Goal: Task Accomplishment & Management: Manage account settings

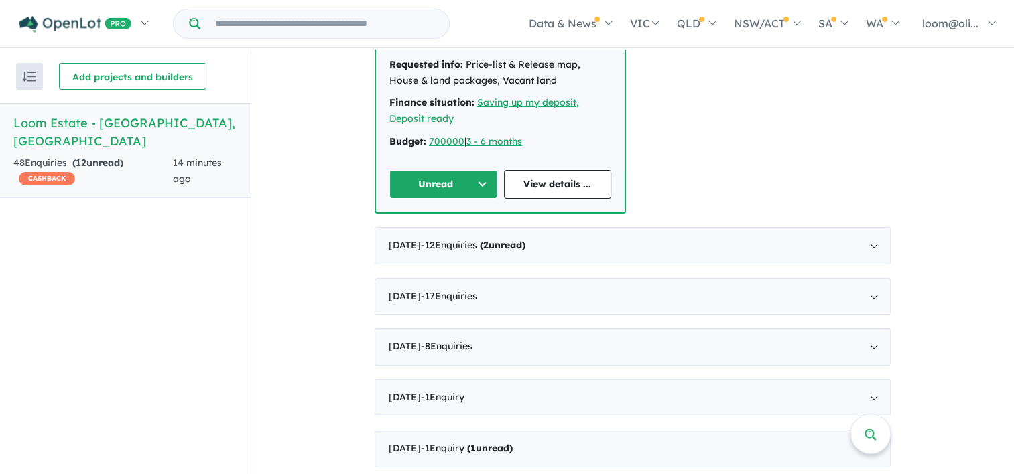
scroll to position [952, 0]
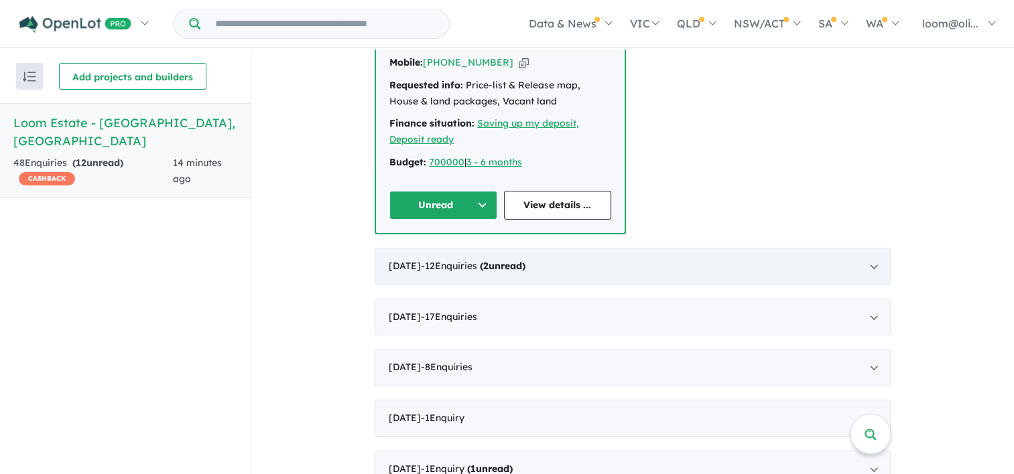
click at [870, 248] on div "[DATE] - 12 Enquir ies ( 2 unread)" at bounding box center [633, 267] width 516 height 38
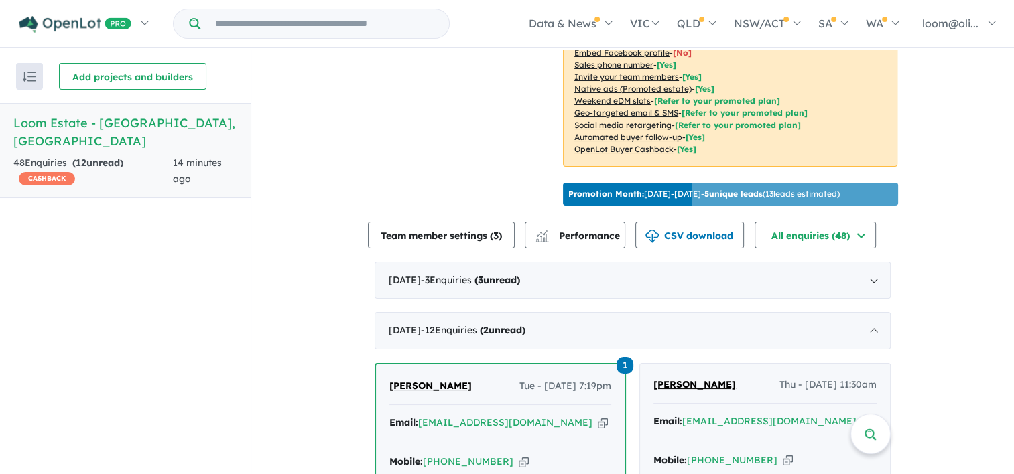
scroll to position [324, 0]
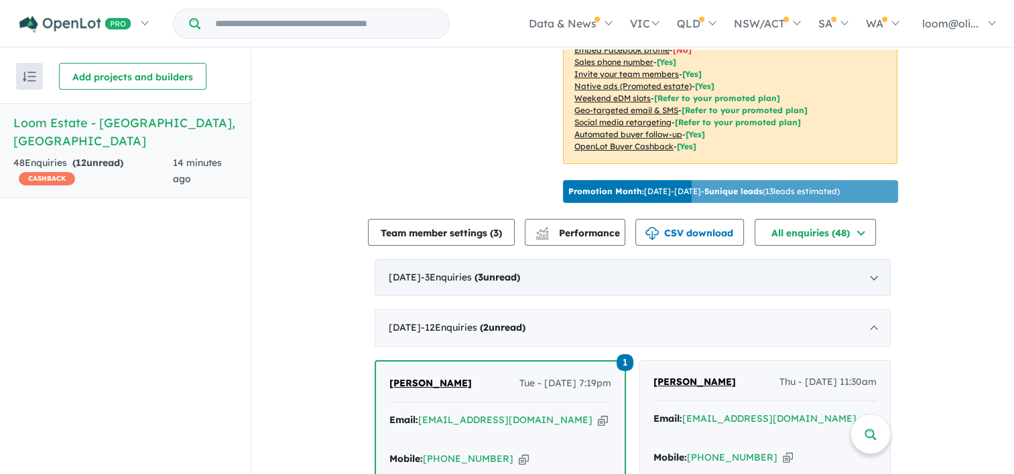
click at [874, 269] on div "[DATE] - 3 Enquir ies ( 3 unread)" at bounding box center [633, 278] width 516 height 38
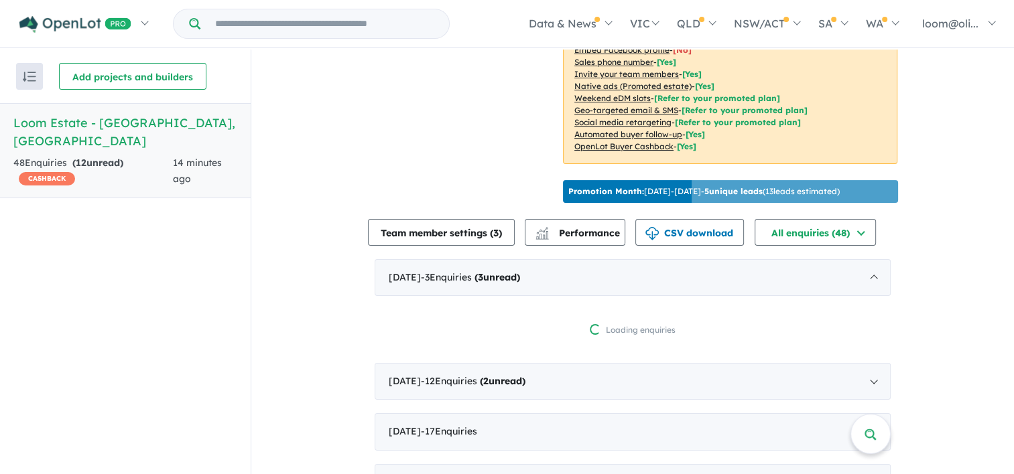
scroll to position [2, 0]
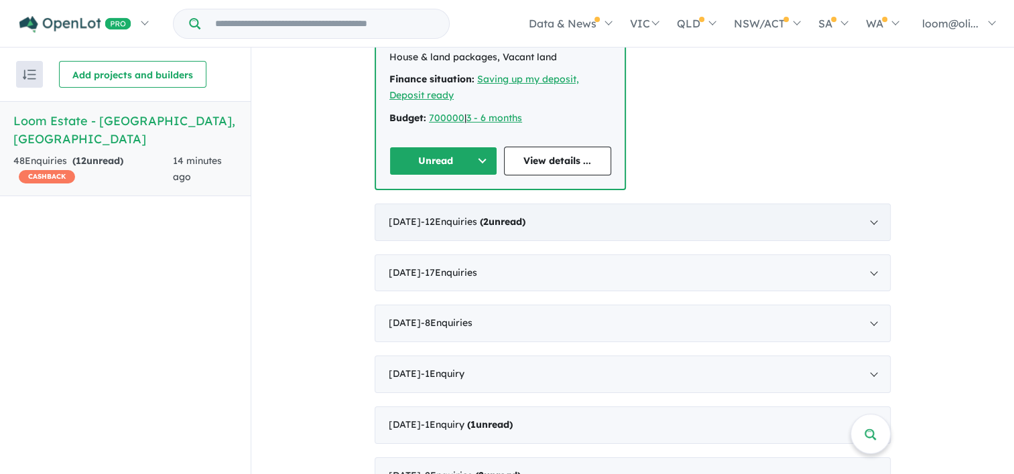
click at [871, 205] on div "[DATE] - 12 Enquir ies ( 2 unread)" at bounding box center [633, 223] width 516 height 38
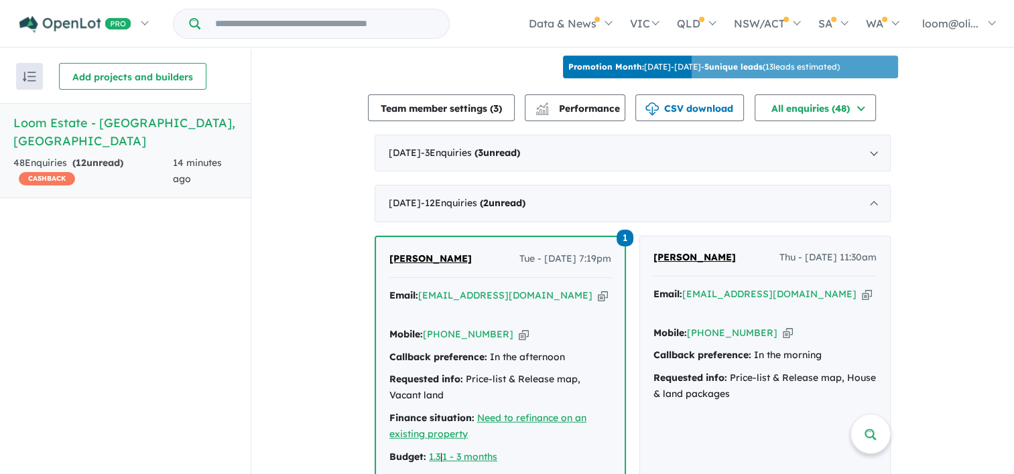
scroll to position [537, 0]
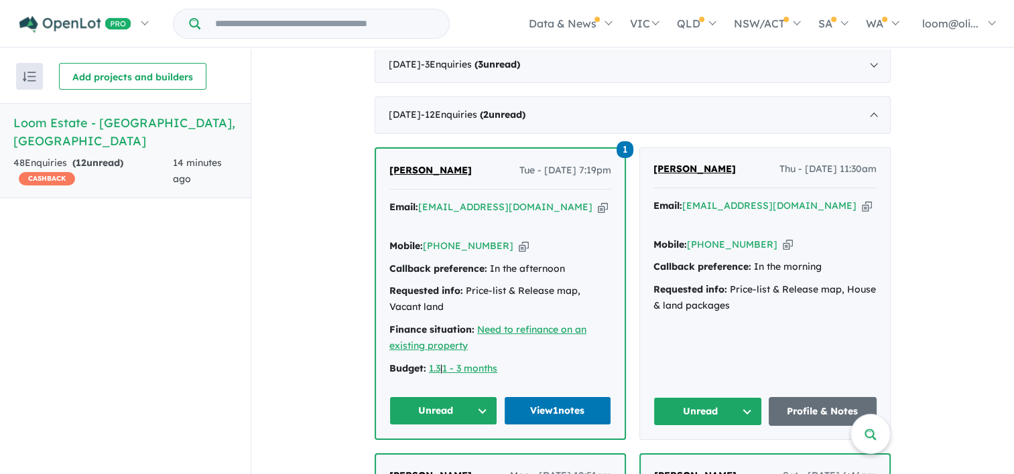
click at [744, 397] on button "Unread" at bounding box center [707, 411] width 109 height 29
click at [718, 459] on button "Assigned" at bounding box center [712, 474] width 117 height 31
click at [480, 397] on button "Unread" at bounding box center [443, 411] width 108 height 29
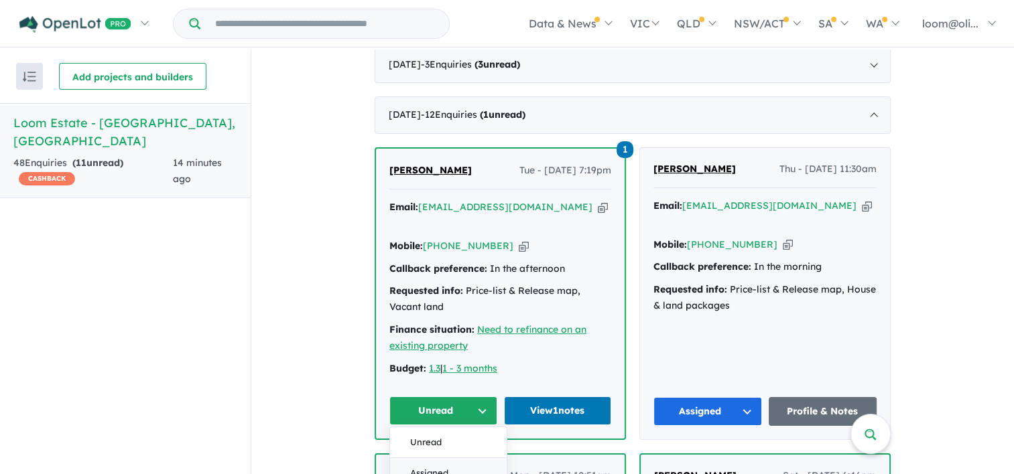
click at [451, 458] on button "Assigned" at bounding box center [448, 473] width 117 height 31
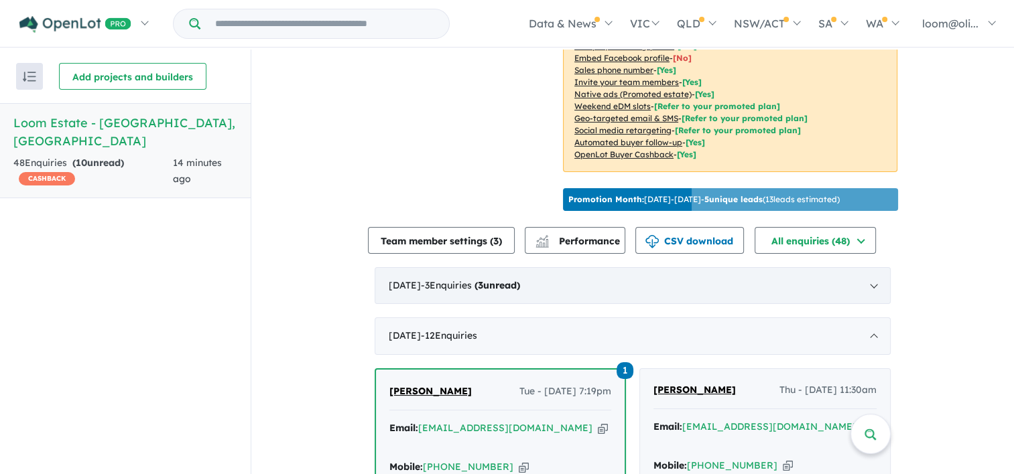
scroll to position [336, 0]
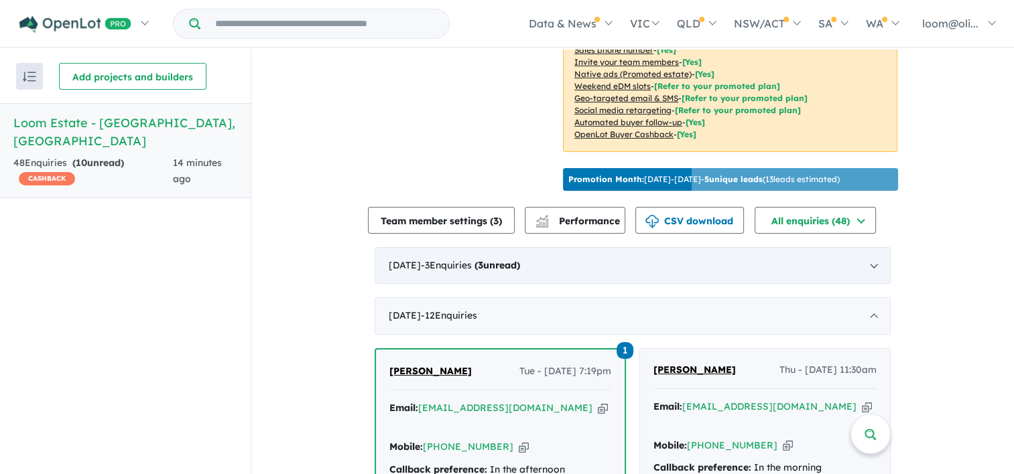
click at [866, 260] on div "[DATE] - 3 Enquir ies ( 3 unread)" at bounding box center [633, 266] width 516 height 38
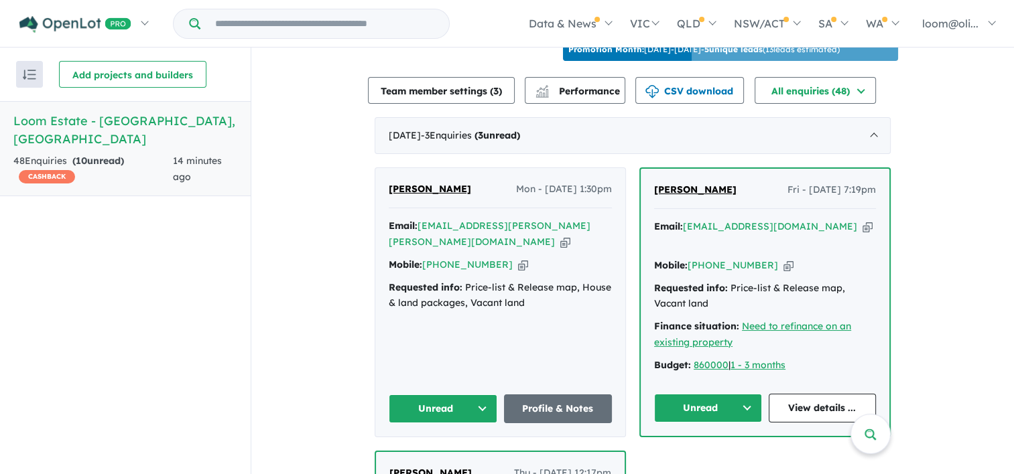
scroll to position [470, 0]
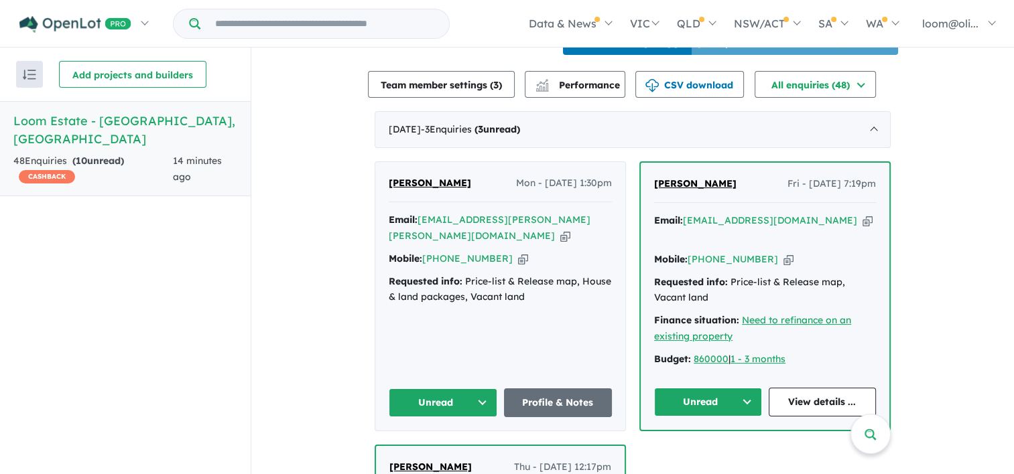
click at [746, 388] on button "Unread" at bounding box center [708, 402] width 108 height 29
click at [728, 449] on button "Assigned" at bounding box center [713, 464] width 117 height 31
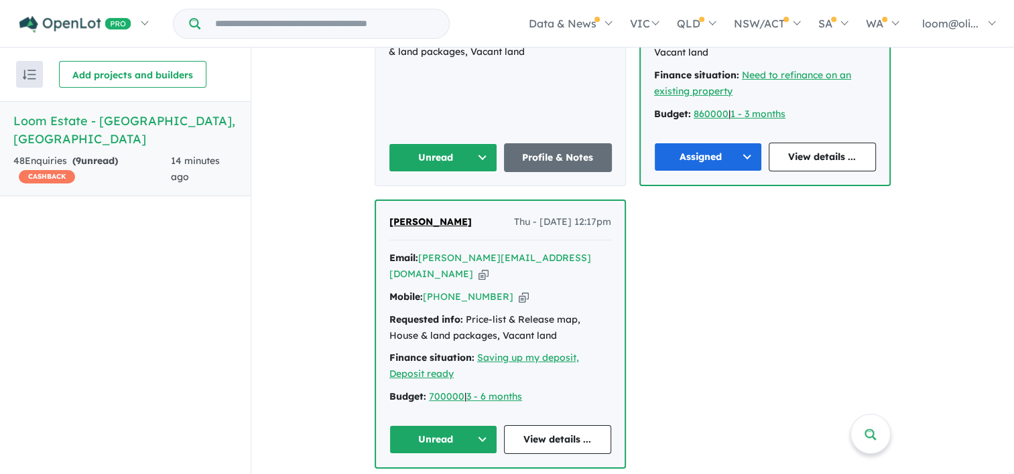
scroll to position [738, 0]
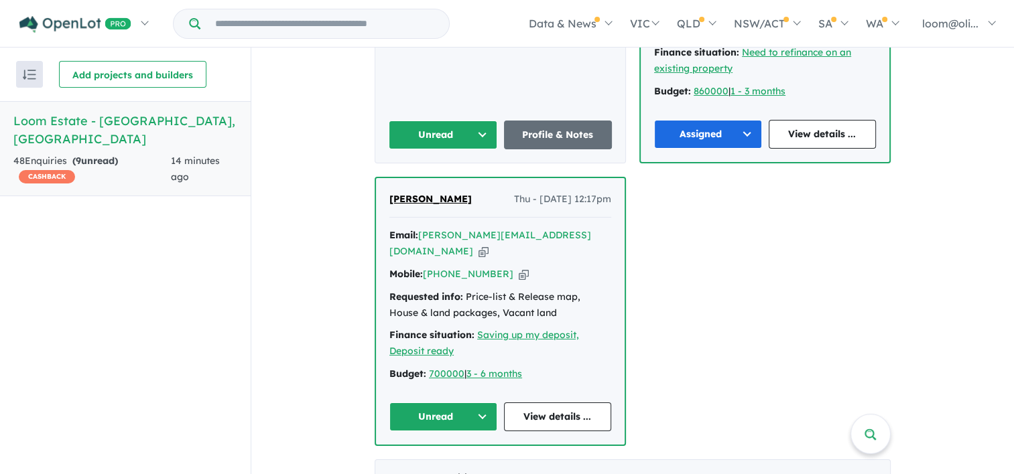
click at [473, 403] on button "Unread" at bounding box center [443, 417] width 108 height 29
click at [467, 464] on button "Assigned" at bounding box center [448, 479] width 117 height 31
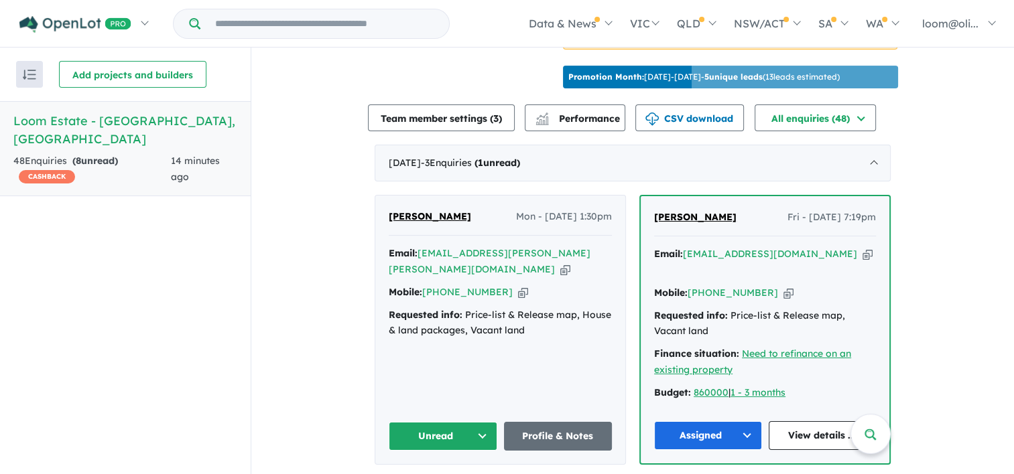
scroll to position [441, 0]
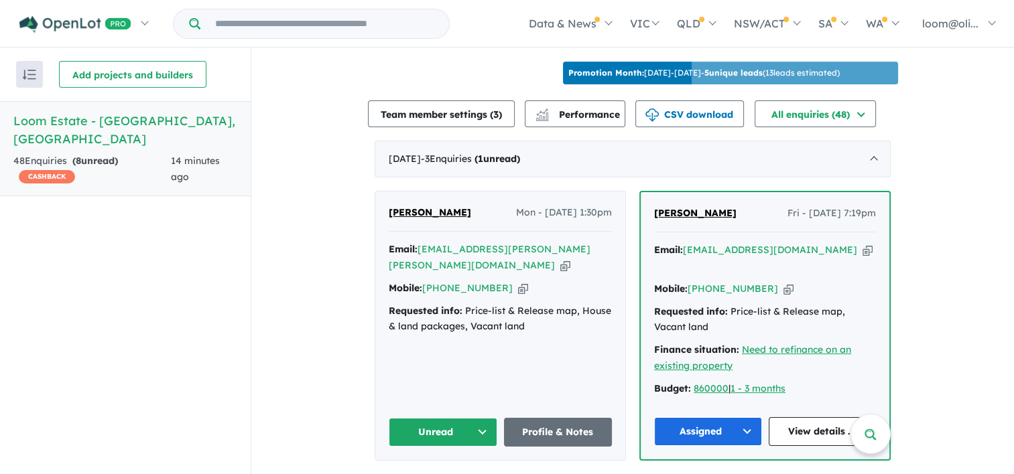
click at [472, 418] on button "Unread" at bounding box center [443, 432] width 109 height 29
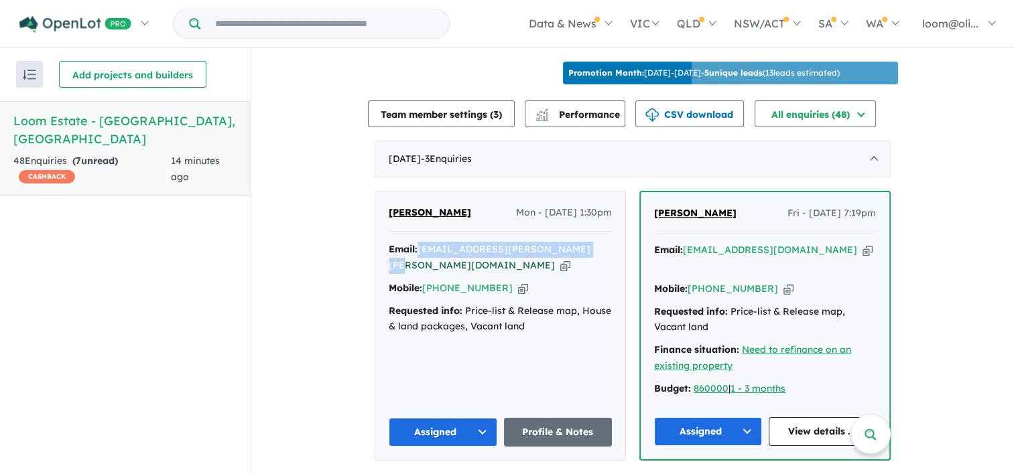
drag, startPoint x: 574, startPoint y: 241, endPoint x: 418, endPoint y: 241, distance: 155.5
click at [418, 242] on div "Email: [EMAIL_ADDRESS][PERSON_NAME][PERSON_NAME][DOMAIN_NAME] Copied!" at bounding box center [500, 258] width 223 height 32
copy a%20Loom%20Estate%20-%20Warragul"] "[EMAIL_ADDRESS][PERSON_NAME][PERSON_NAME][DOMAIN_NAME]"
click at [493, 283] on link "[PHONE_NUMBER]" at bounding box center [467, 288] width 90 height 12
drag, startPoint x: 498, startPoint y: 279, endPoint x: 407, endPoint y: 292, distance: 91.4
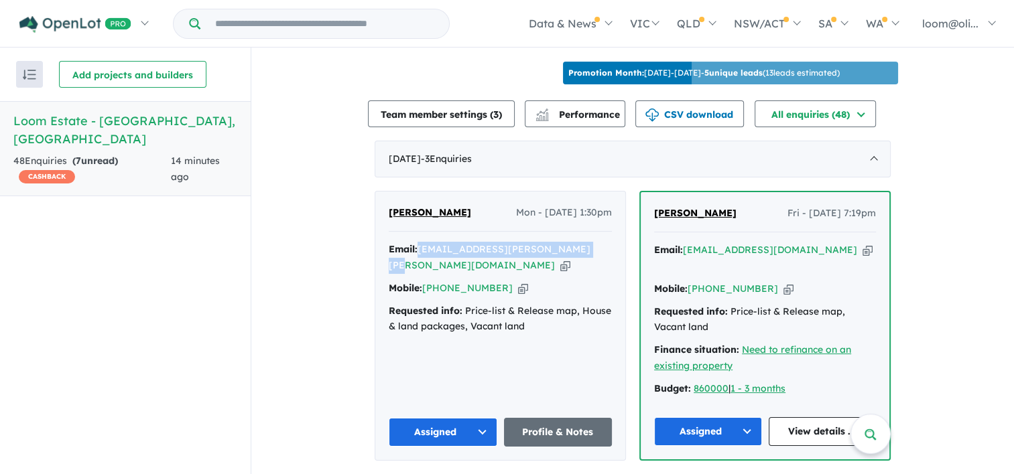
click at [407, 292] on div "Email: [EMAIL_ADDRESS][PERSON_NAME][PERSON_NAME][DOMAIN_NAME] Copied! Mobile: […" at bounding box center [500, 292] width 223 height 100
drag, startPoint x: 420, startPoint y: 279, endPoint x: 492, endPoint y: 276, distance: 71.8
click at [492, 281] on div "Mobile: [PHONE_NUMBER] Copied!" at bounding box center [500, 289] width 223 height 16
copy div "[PHONE_NUMBER]"
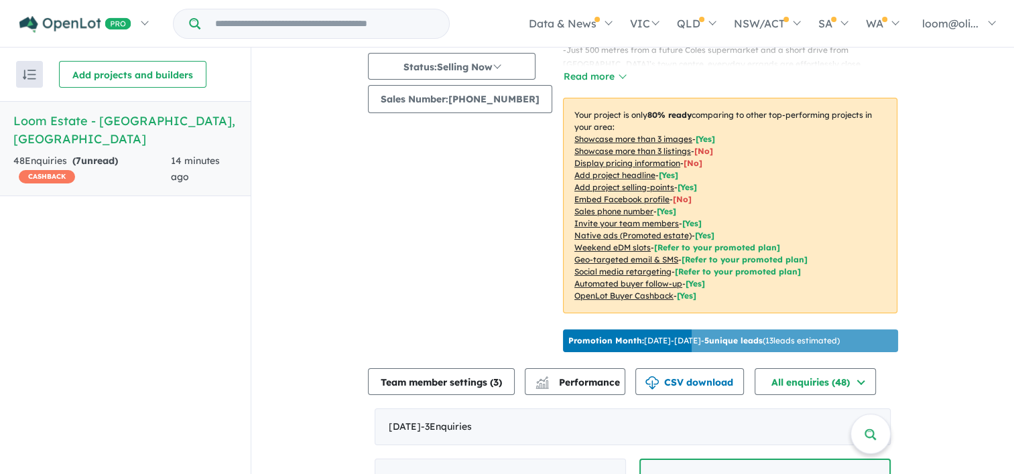
scroll to position [0, 0]
